Goal: Information Seeking & Learning: Learn about a topic

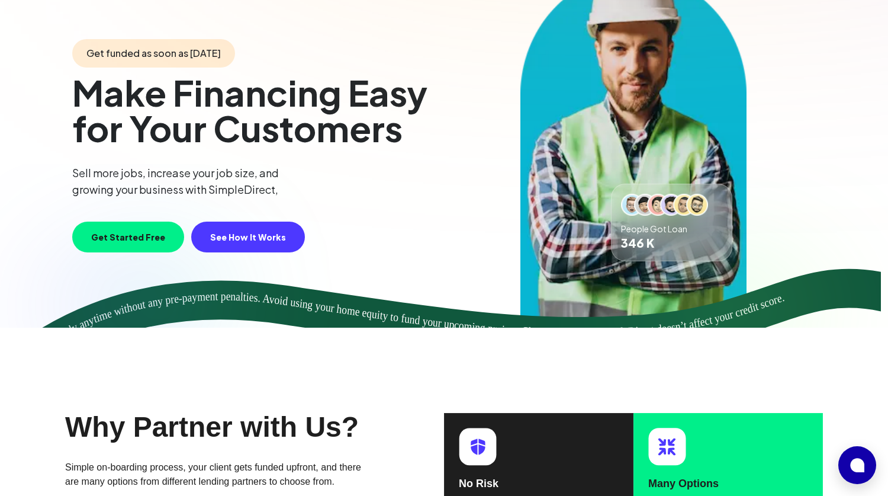
scroll to position [282, 0]
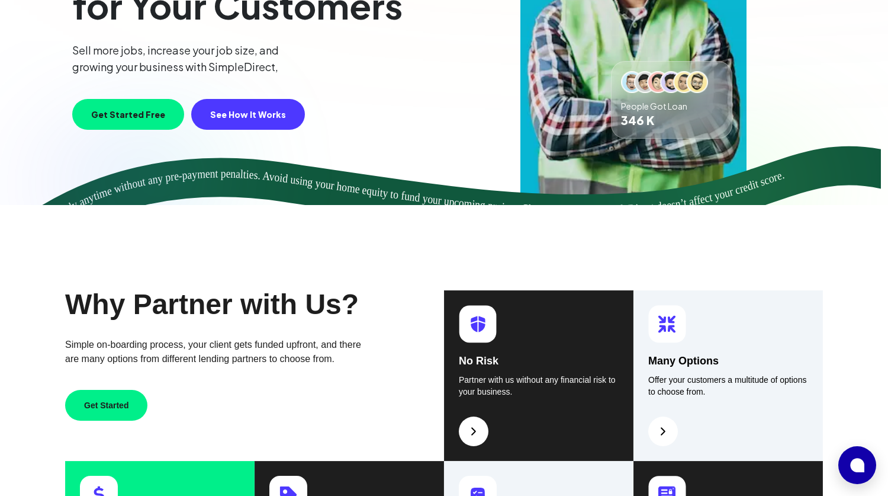
click at [367, 186] on img at bounding box center [222, 122] width 444 height 163
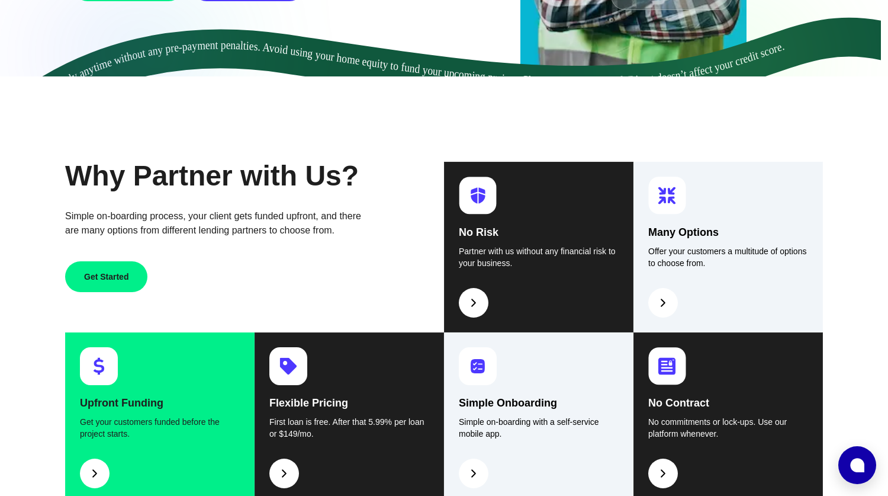
scroll to position [444, 0]
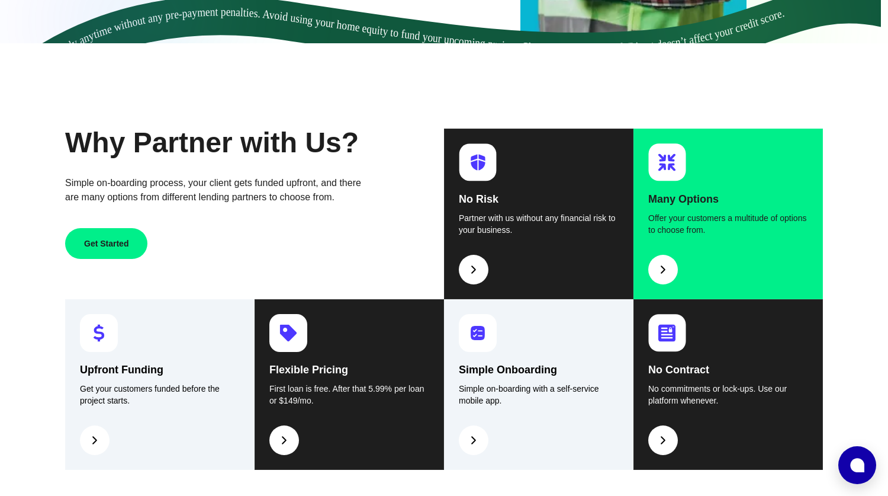
click at [663, 268] on img at bounding box center [663, 269] width 14 height 14
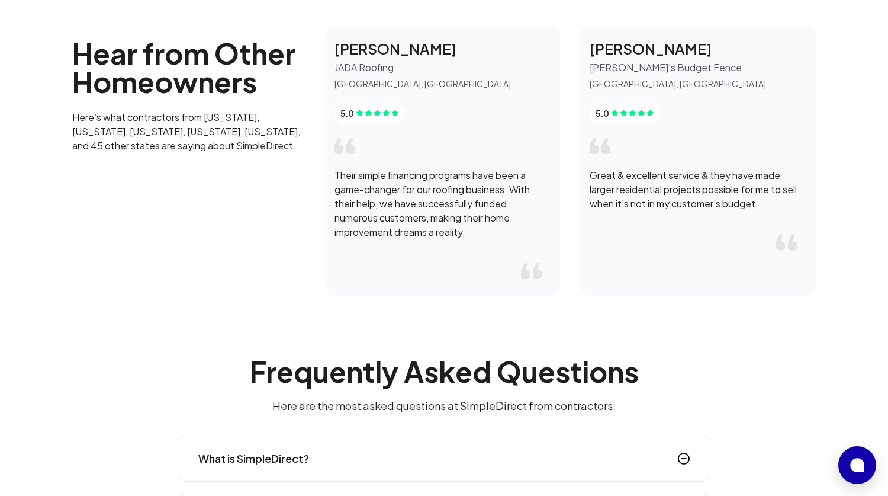
scroll to position [1512, 0]
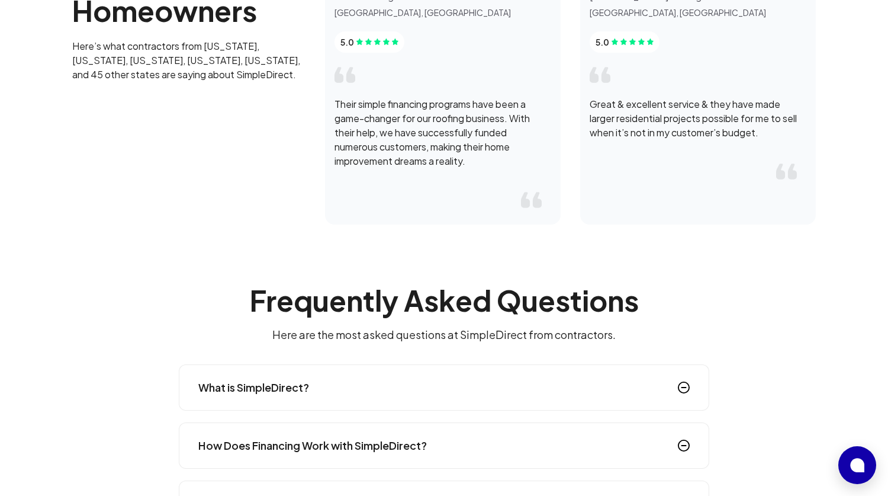
click at [680, 387] on img at bounding box center [684, 387] width 12 height 12
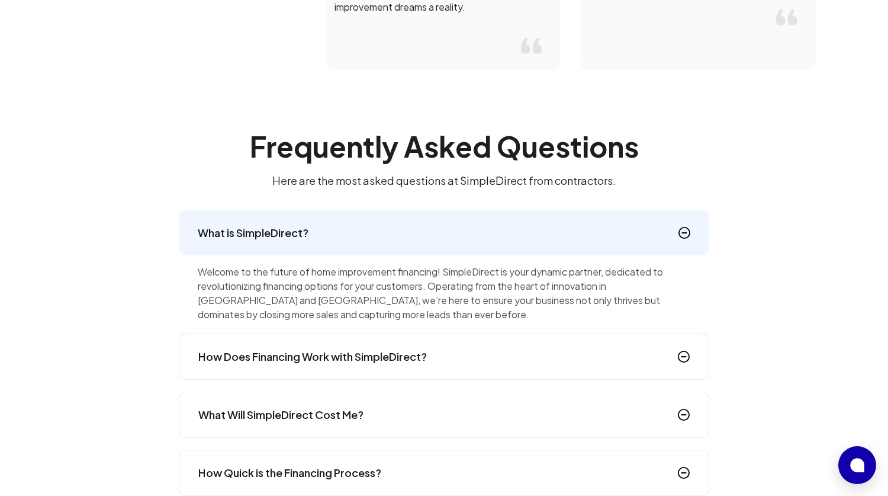
scroll to position [1684, 0]
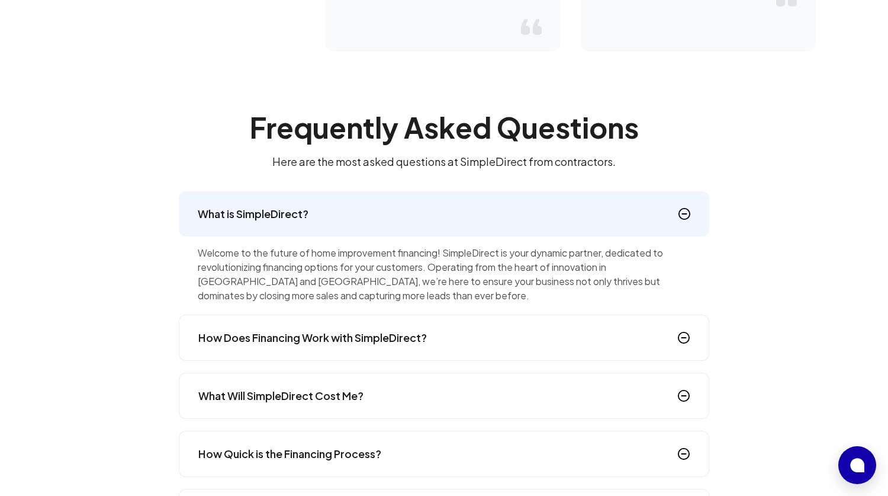
click at [683, 337] on img at bounding box center [684, 338] width 12 height 12
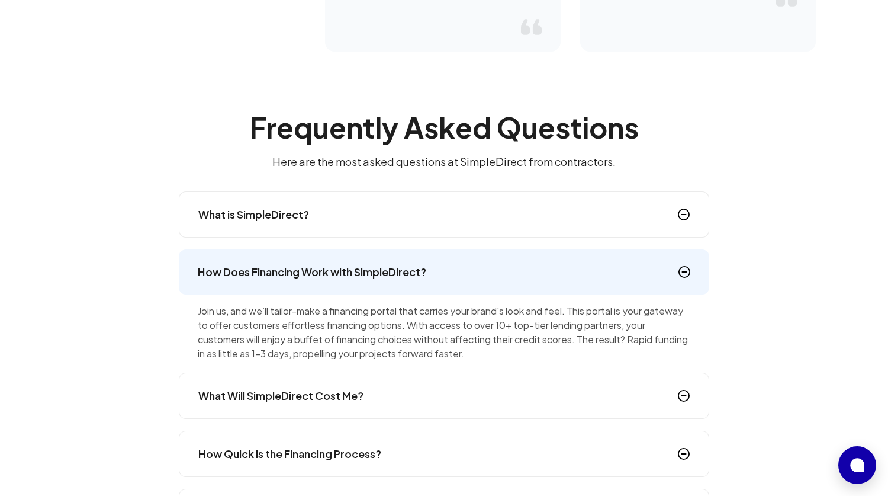
click at [680, 394] on img at bounding box center [684, 396] width 12 height 12
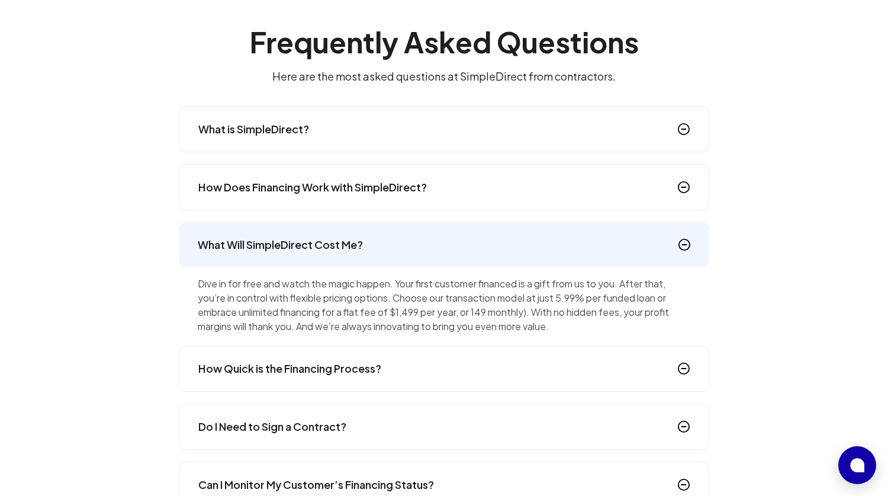
scroll to position [1788, 0]
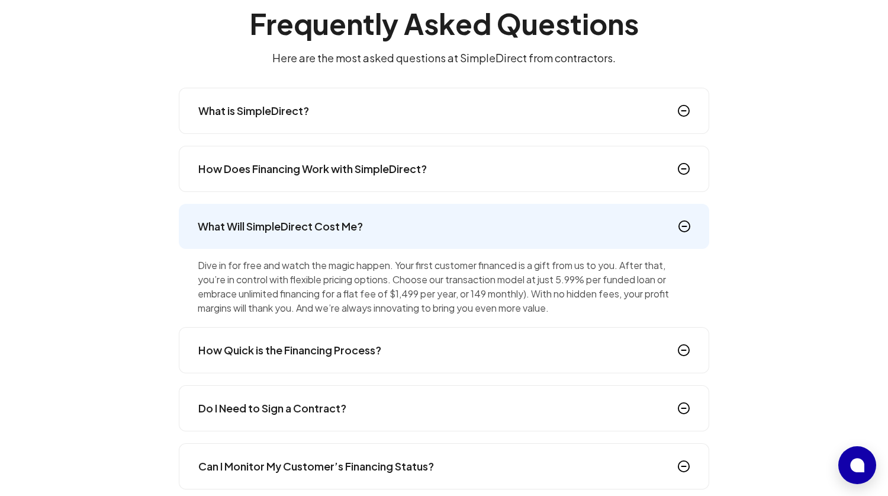
click at [507, 358] on div "How Quick is the Financing Process?" at bounding box center [444, 350] width 531 height 46
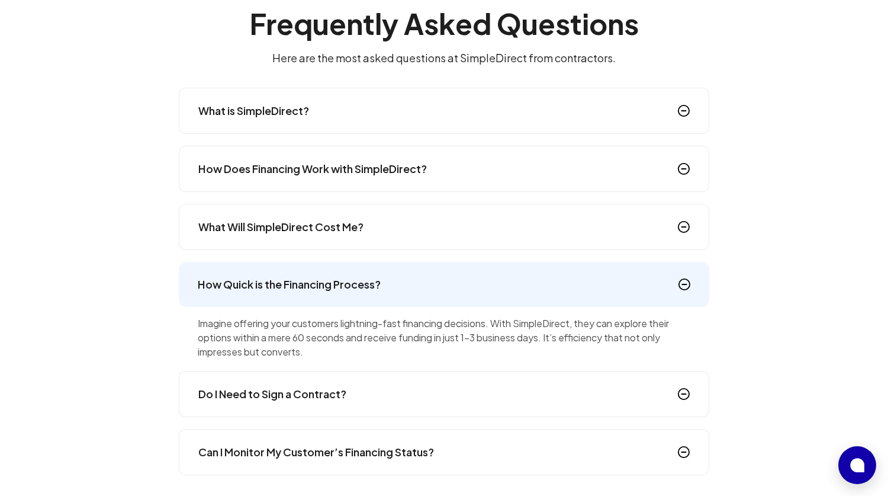
click at [464, 400] on div "Do I Need to Sign a Contract?" at bounding box center [444, 394] width 531 height 46
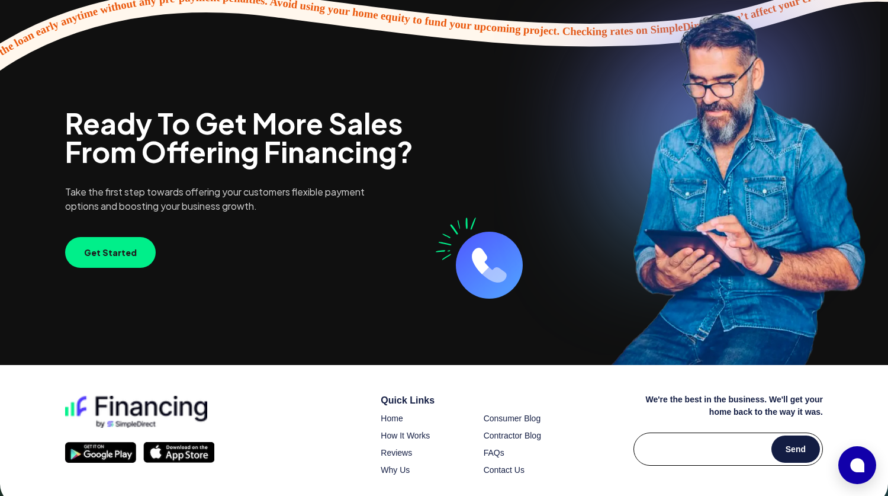
scroll to position [2864, 0]
